Goal: Information Seeking & Learning: Learn about a topic

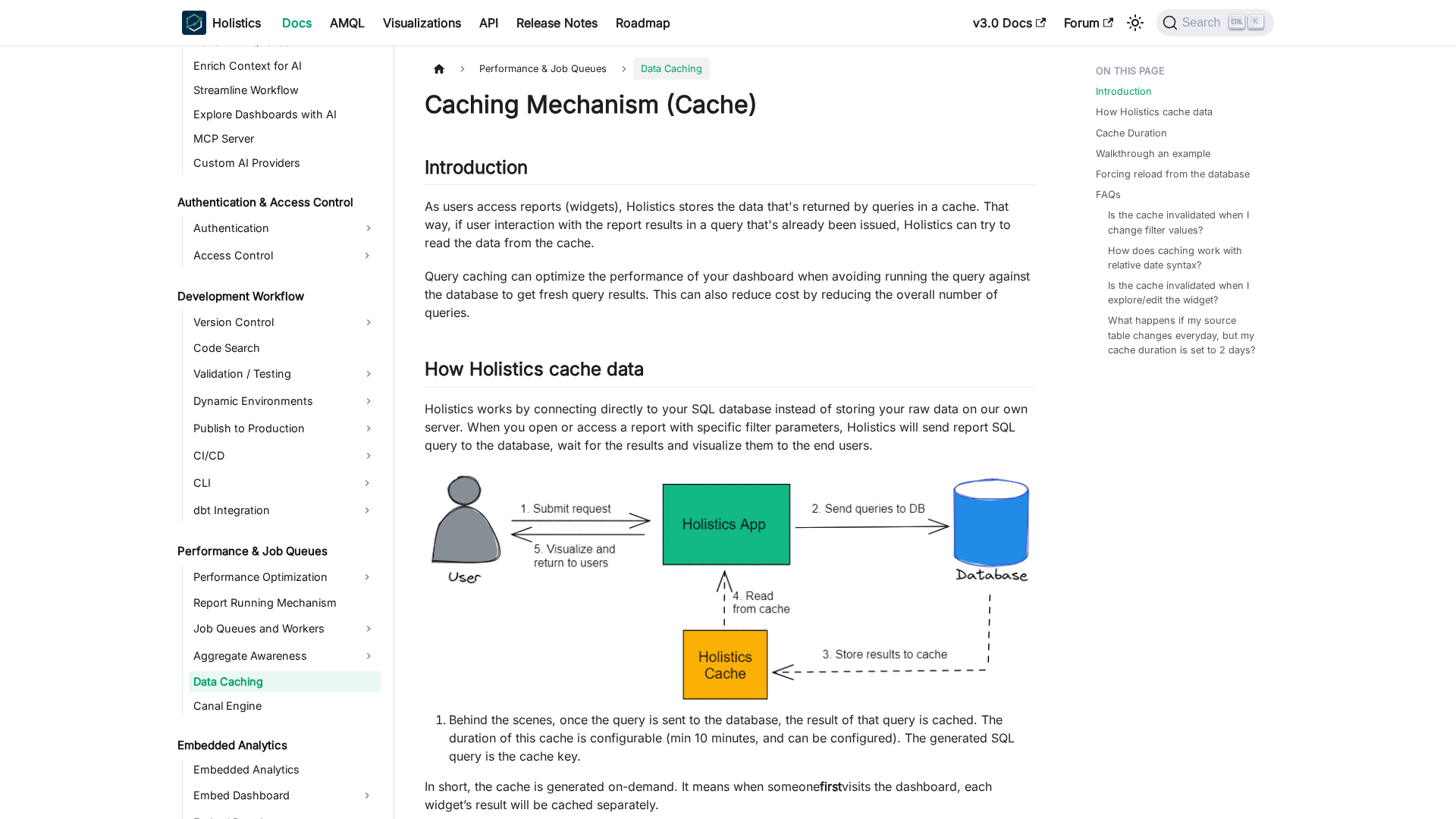
scroll to position [947, 0]
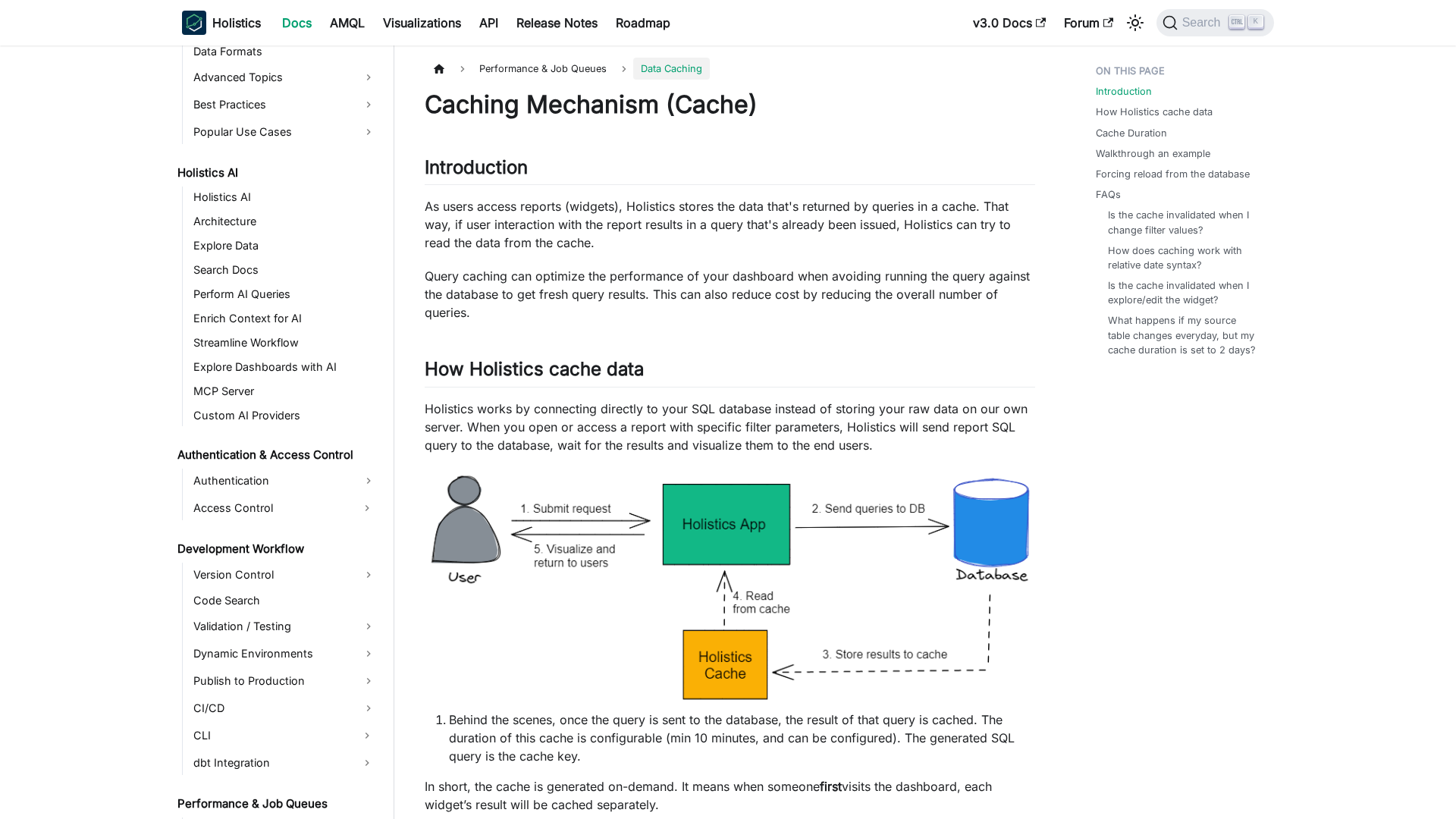
scroll to position [947, 0]
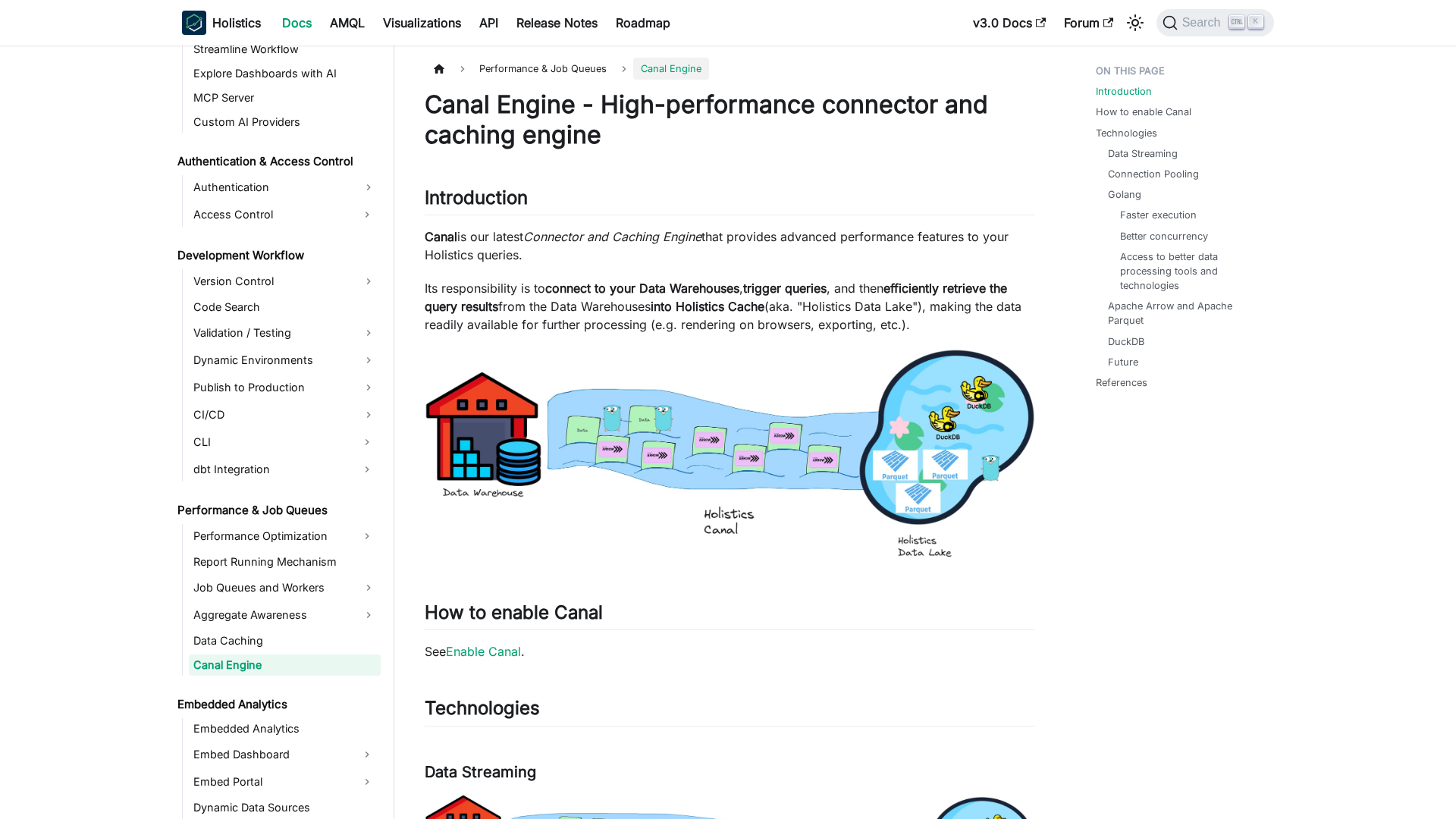
scroll to position [972, 0]
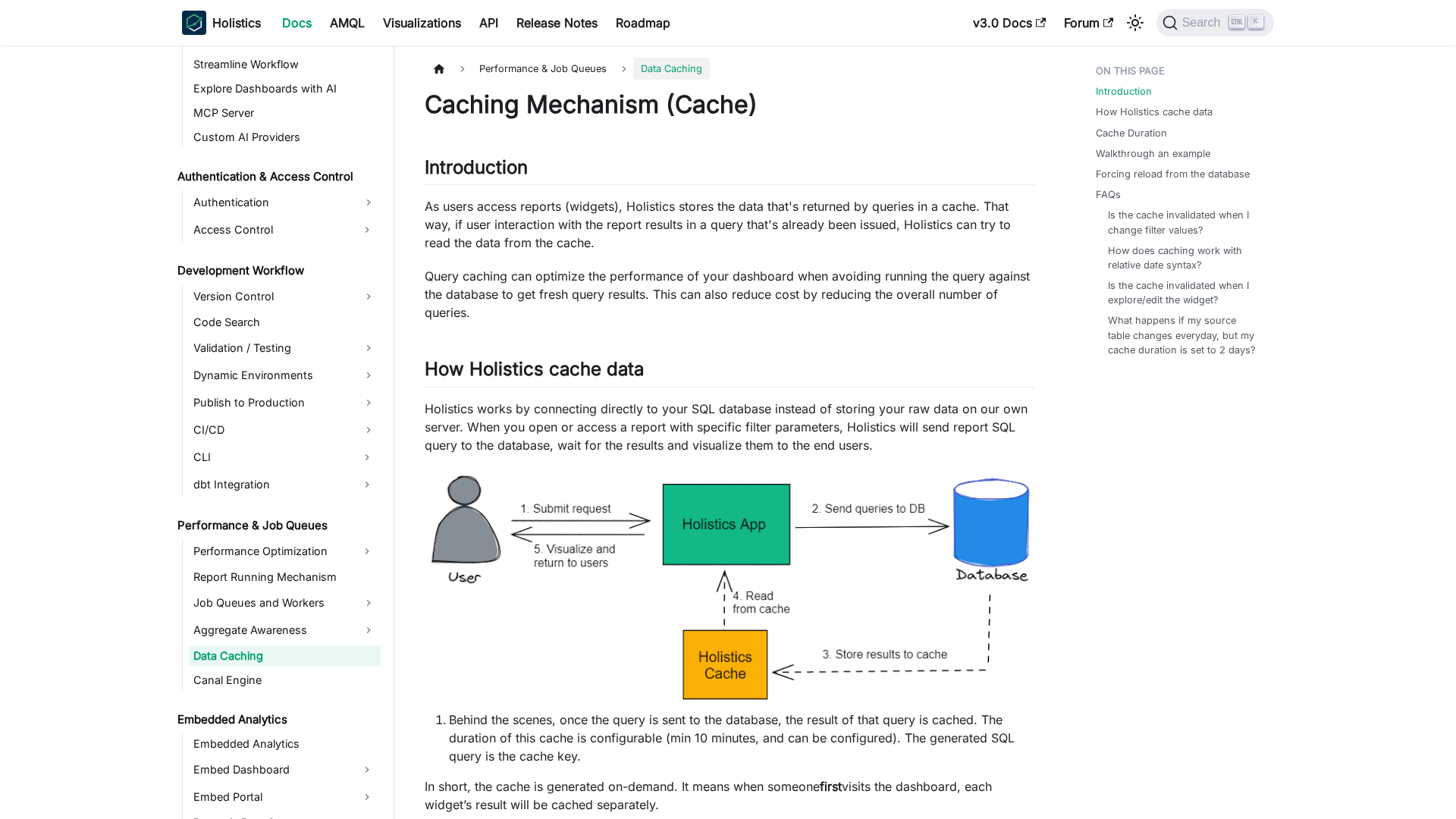
scroll to position [947, 0]
